Goal: Task Accomplishment & Management: Manage account settings

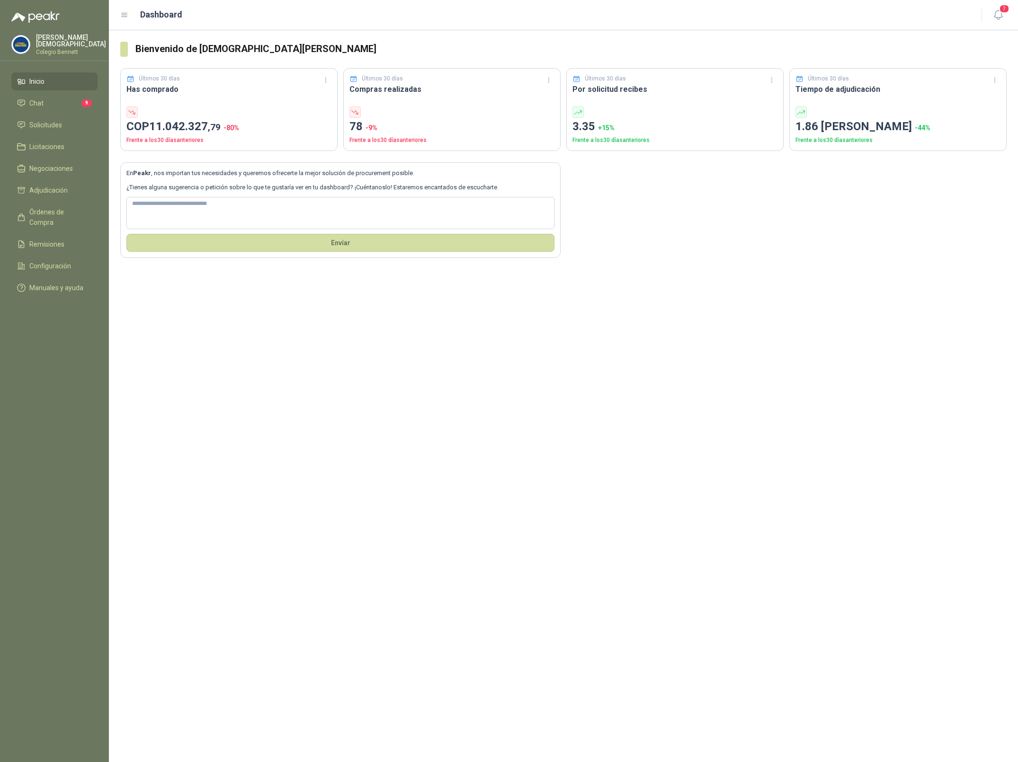
click at [50, 43] on p "Simón Mosquera" at bounding box center [71, 40] width 70 height 13
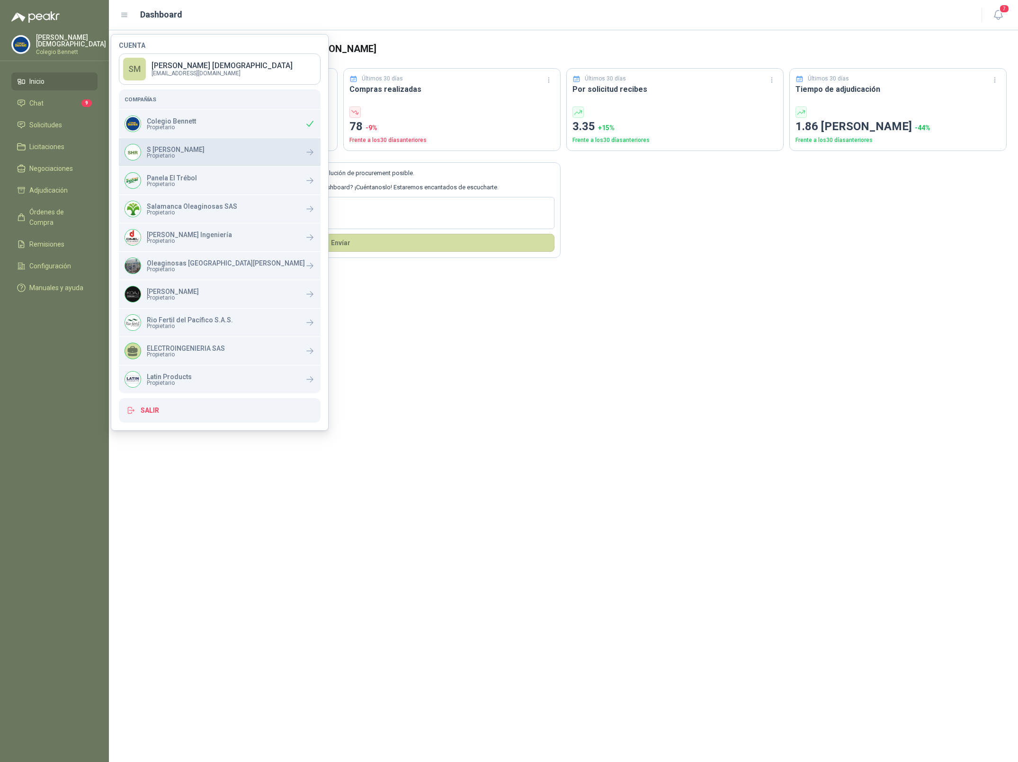
click at [189, 159] on div "S Holguín Ramos Propietario" at bounding box center [165, 152] width 80 height 17
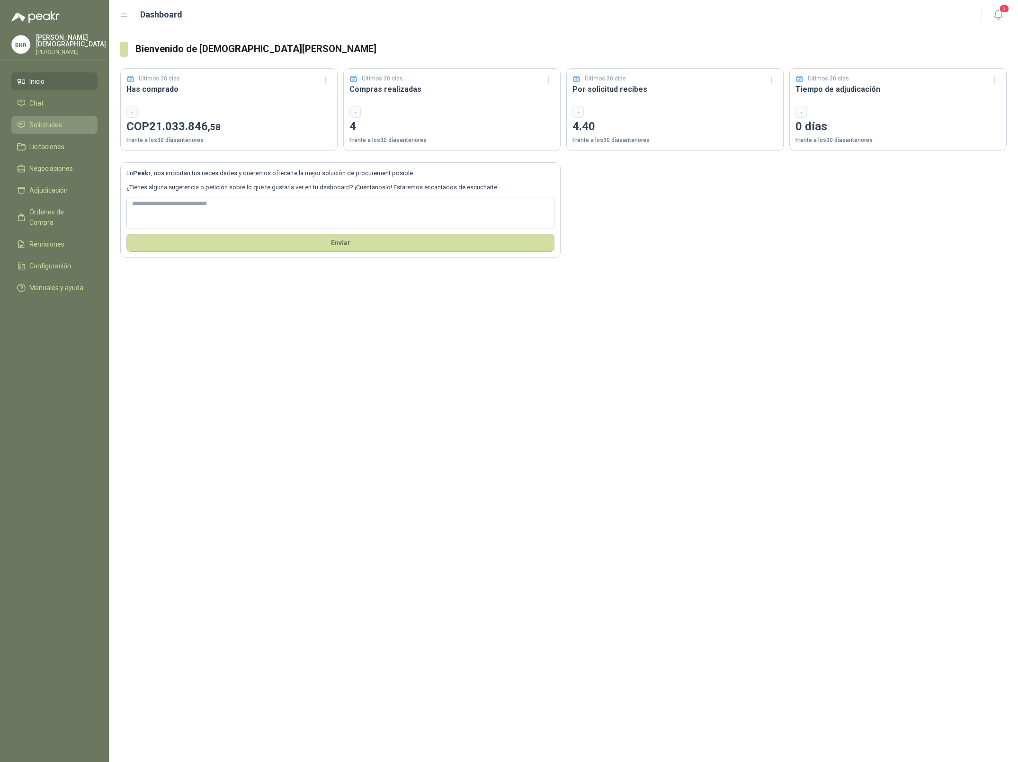
click at [58, 122] on span "Solicitudes" at bounding box center [45, 125] width 33 height 10
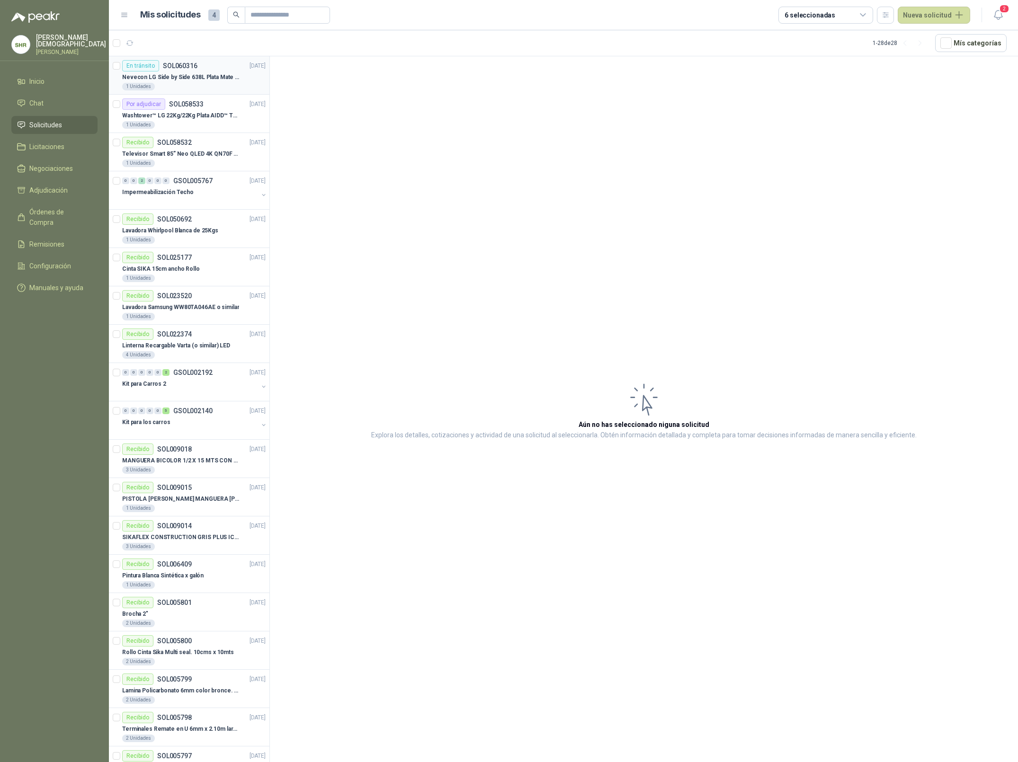
click at [201, 78] on p "Nevecon LG Side by Side 638L Plata Mate Disp. de agua/hielo MOD GS66SPY" at bounding box center [181, 77] width 118 height 9
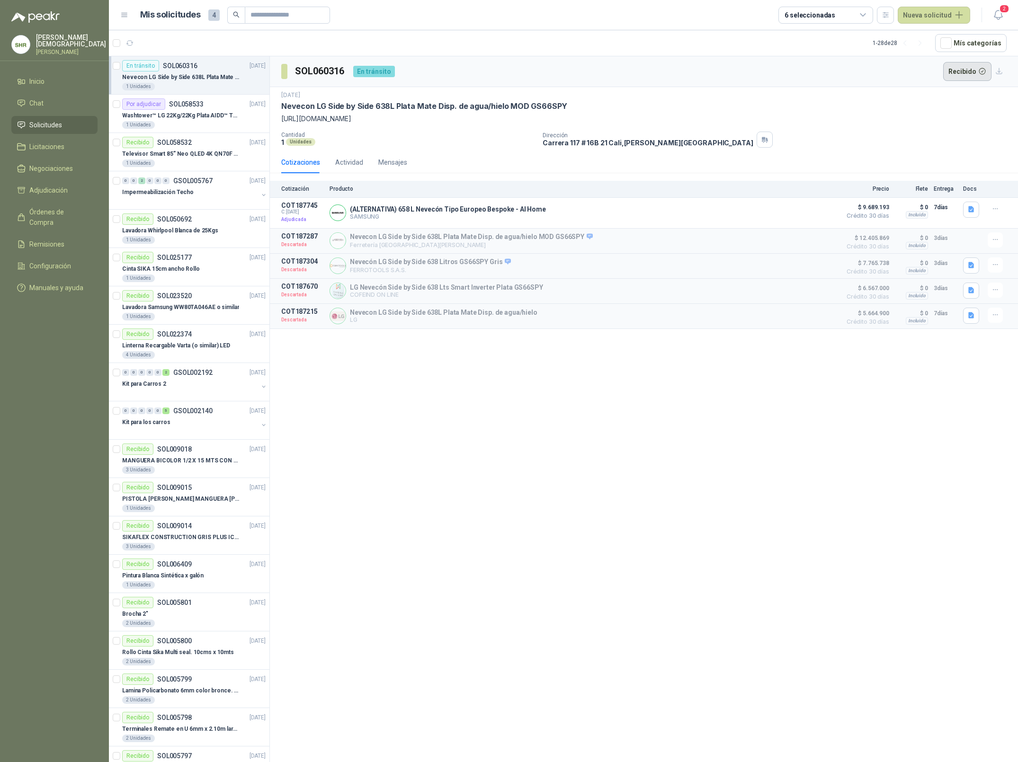
click at [979, 73] on button "Recibido" at bounding box center [967, 71] width 49 height 19
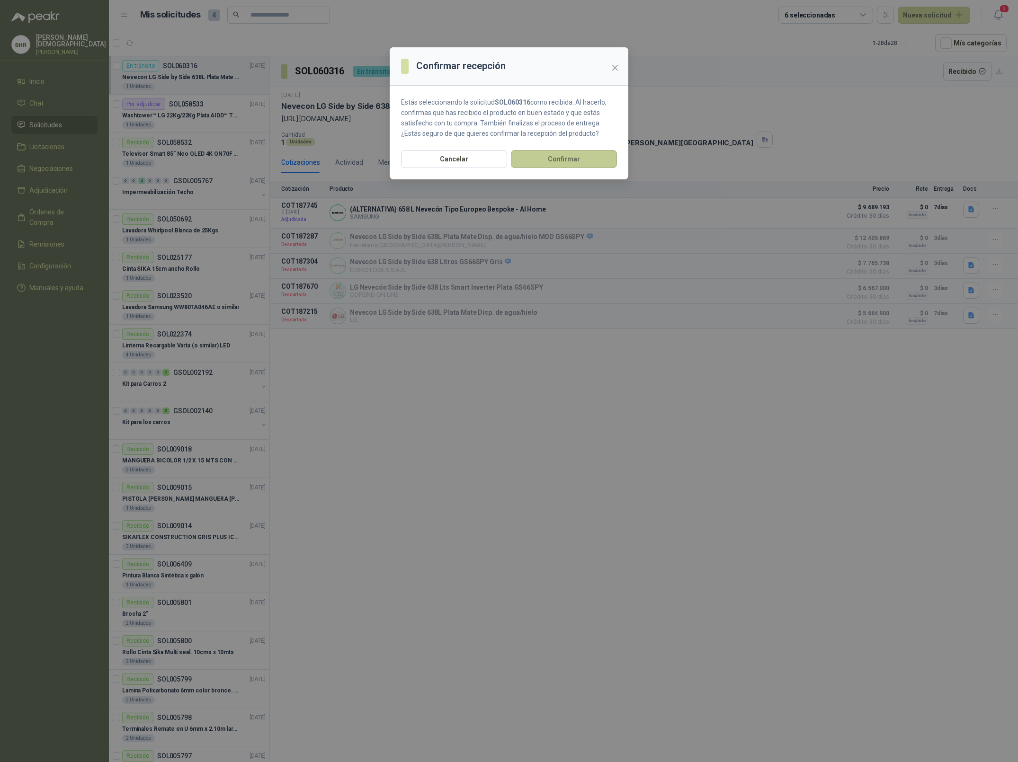
click at [562, 159] on button "Confirmar" at bounding box center [564, 159] width 106 height 18
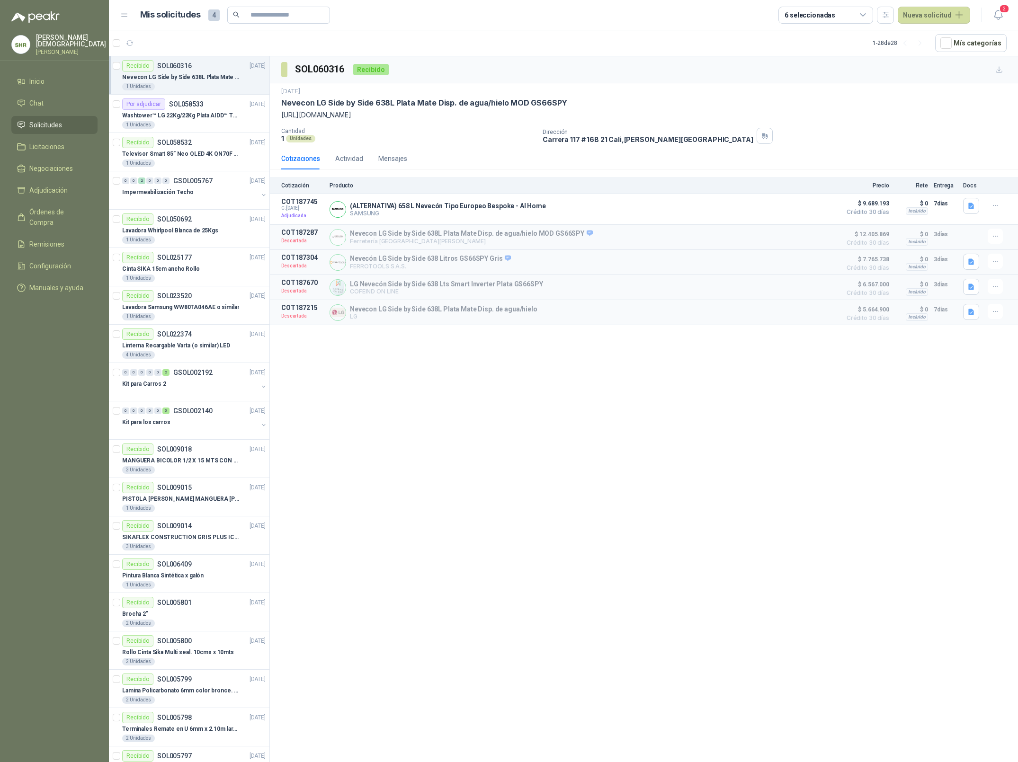
click at [474, 412] on div "SOL060316 Recibido [DATE] Nevecon LG Side by Side 638L Plata Mate Disp. de agua…" at bounding box center [644, 410] width 748 height 709
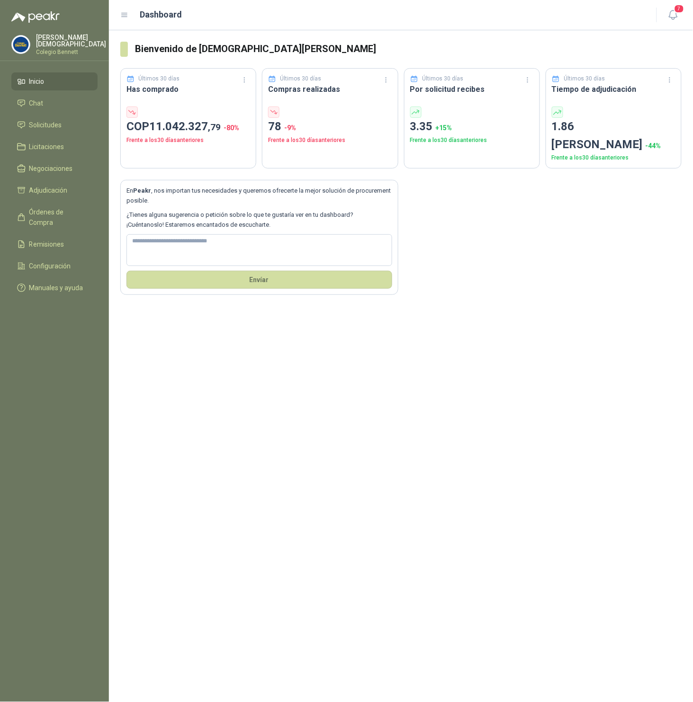
click at [55, 49] on p "Colegio Bennett" at bounding box center [71, 52] width 70 height 6
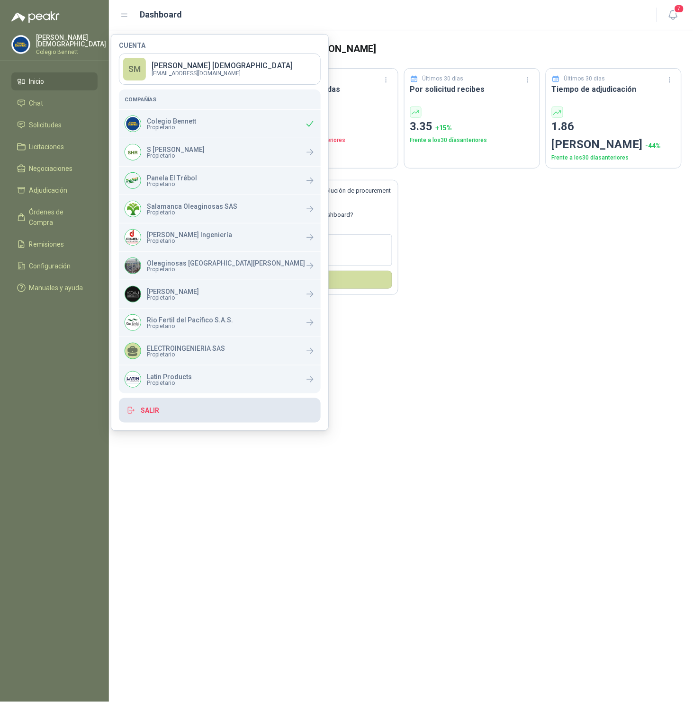
click at [228, 409] on button "Salir" at bounding box center [220, 410] width 202 height 25
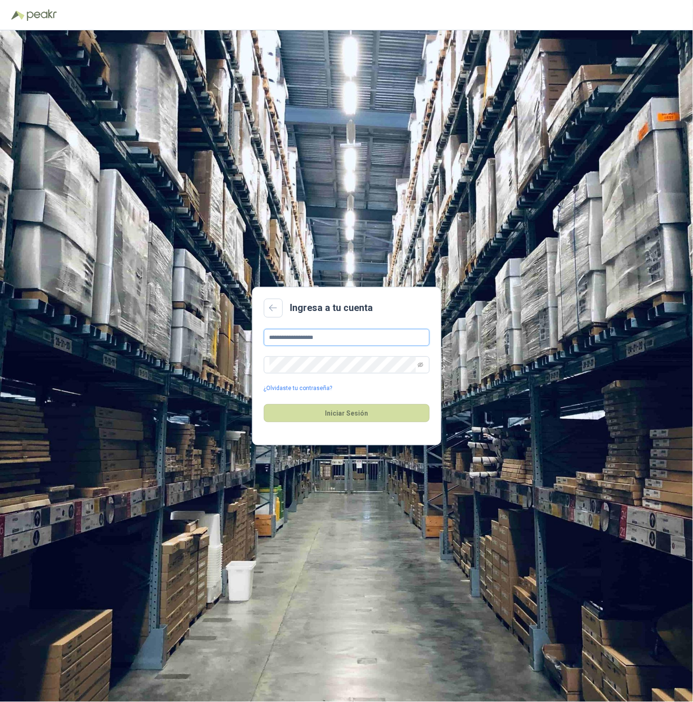
click at [328, 342] on input "**********" at bounding box center [347, 337] width 166 height 17
type input "**********"
click at [354, 417] on button "Iniciar Sesión" at bounding box center [347, 413] width 166 height 18
